Goal: Transaction & Acquisition: Purchase product/service

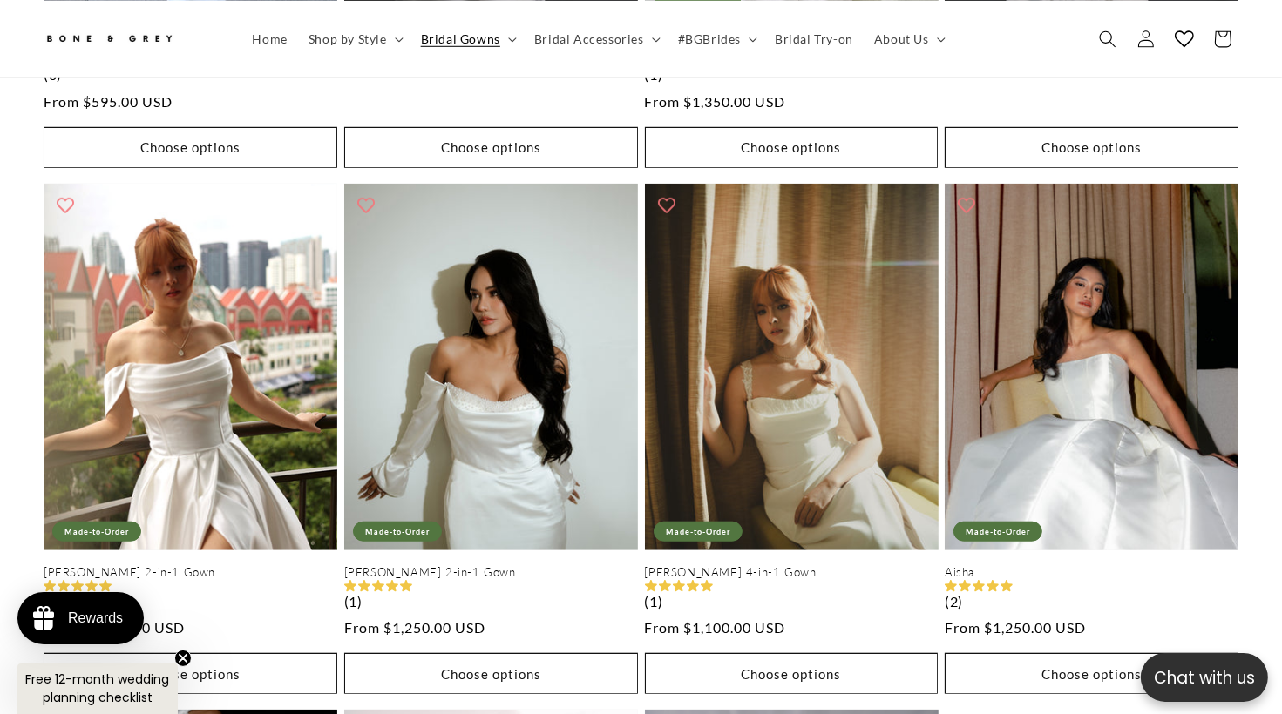
scroll to position [1373, 0]
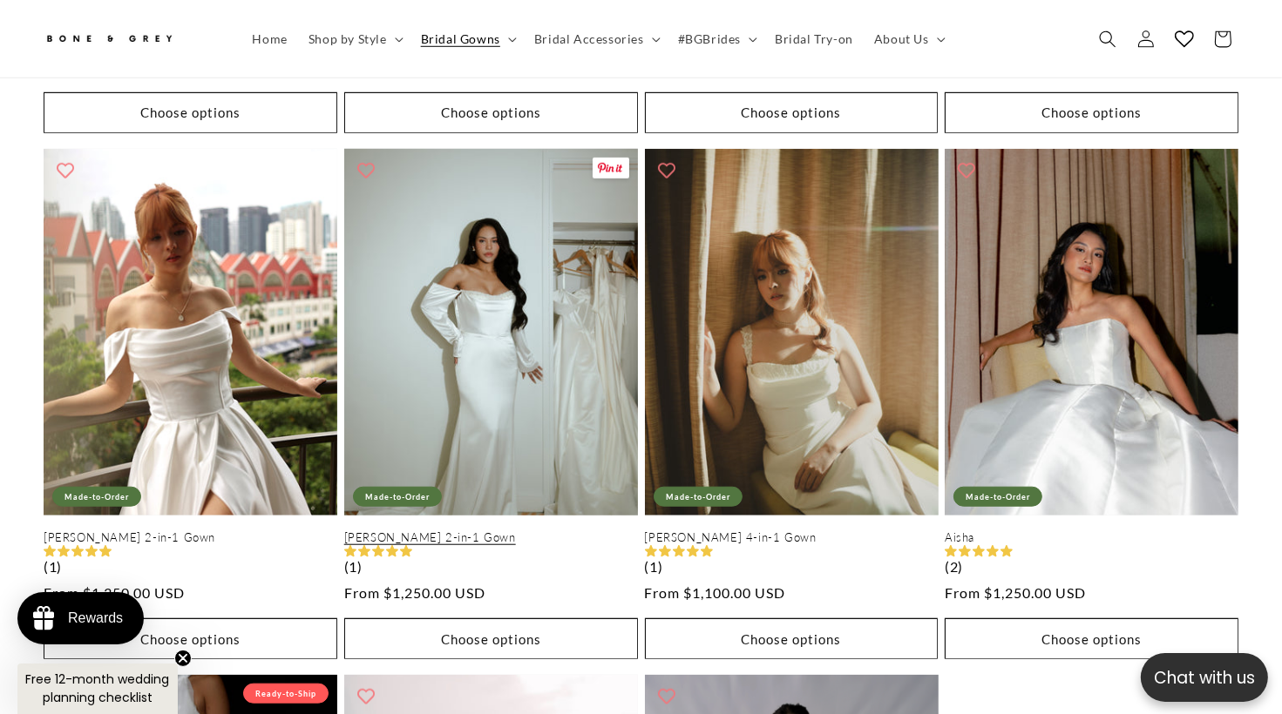
click at [422, 531] on link "[PERSON_NAME] 2-in-1 Gown" at bounding box center [491, 538] width 294 height 15
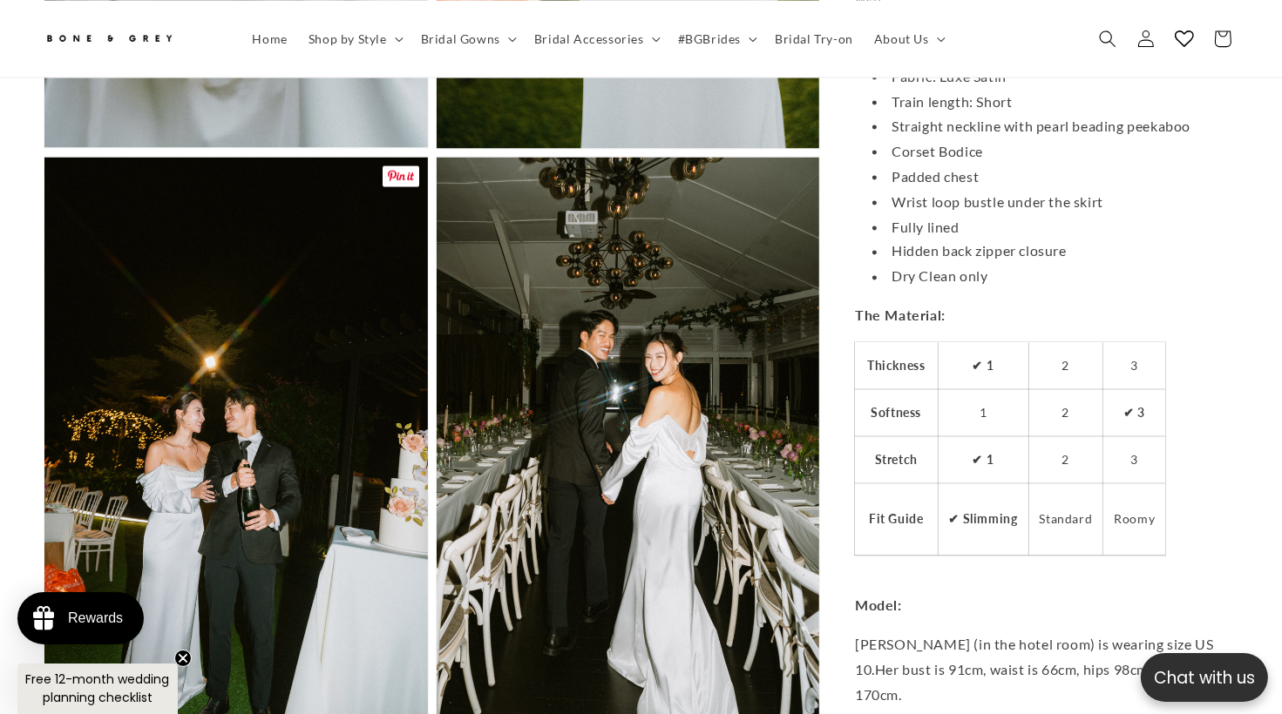
scroll to position [3023, 0]
